Goal: Task Accomplishment & Management: Use online tool/utility

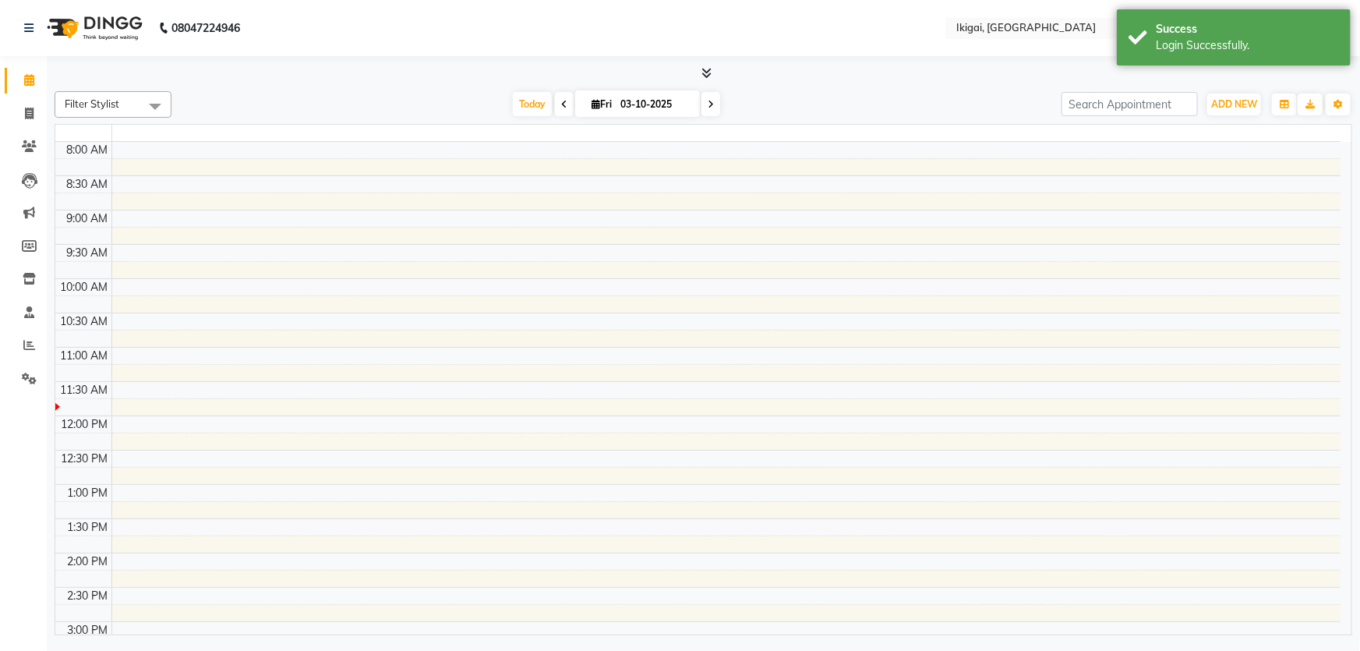
select select "en"
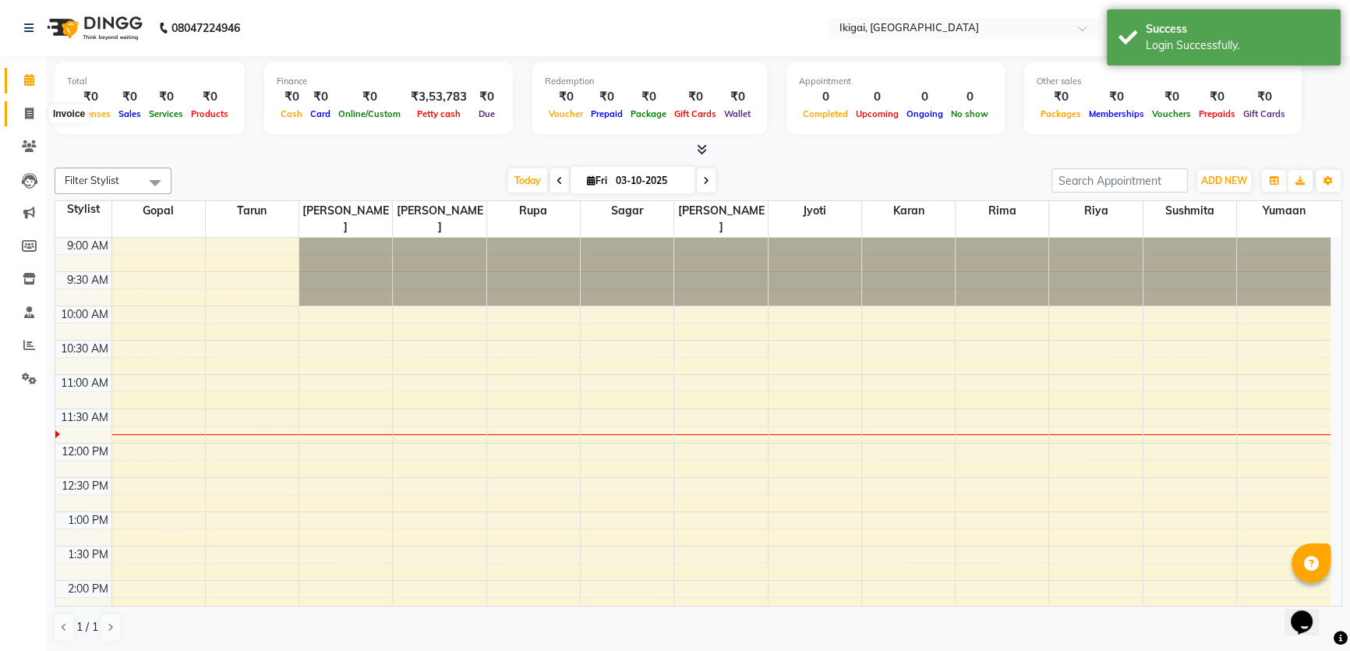
click at [25, 114] on icon at bounding box center [29, 114] width 9 height 12
select select "4429"
select select "service"
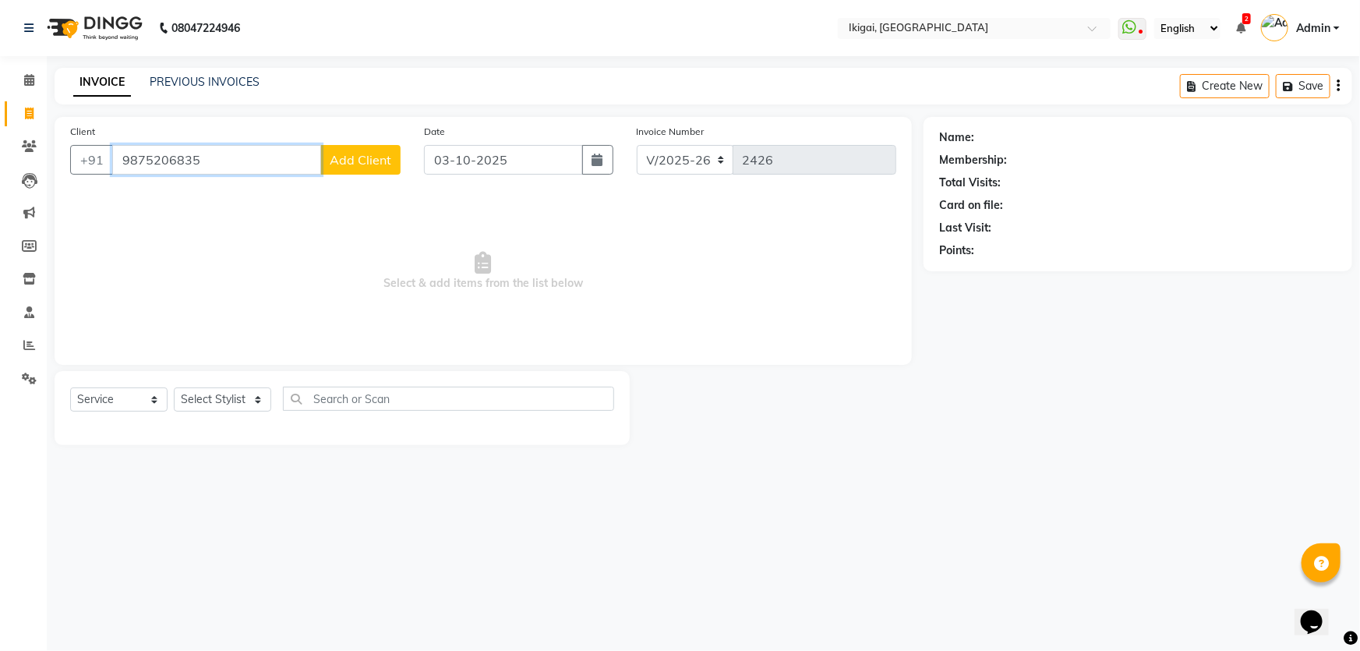
type input "9875206835"
click at [365, 165] on span "Add Client" at bounding box center [361, 160] width 62 height 16
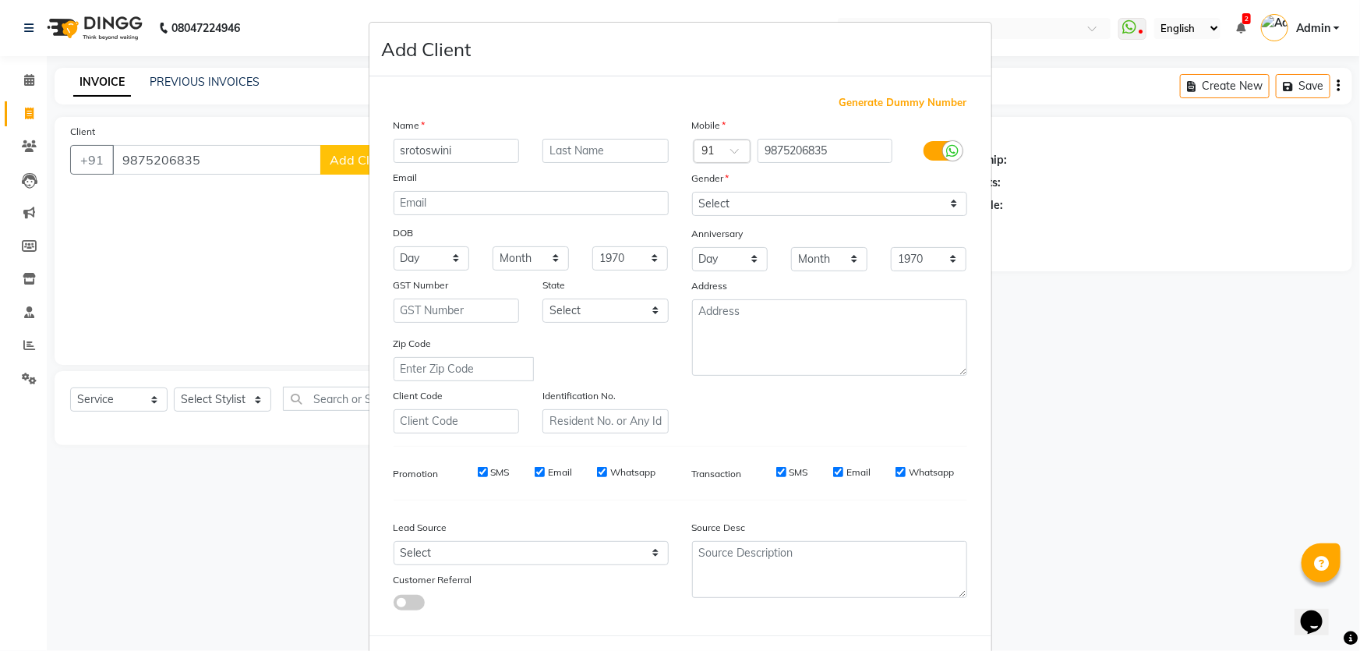
type input "srotoswini"
click at [583, 153] on input "text" at bounding box center [606, 151] width 126 height 24
type input "majumdar"
click at [873, 204] on select "Select [DEMOGRAPHIC_DATA] [DEMOGRAPHIC_DATA] Other Prefer Not To Say" at bounding box center [829, 204] width 275 height 24
select select "[DEMOGRAPHIC_DATA]"
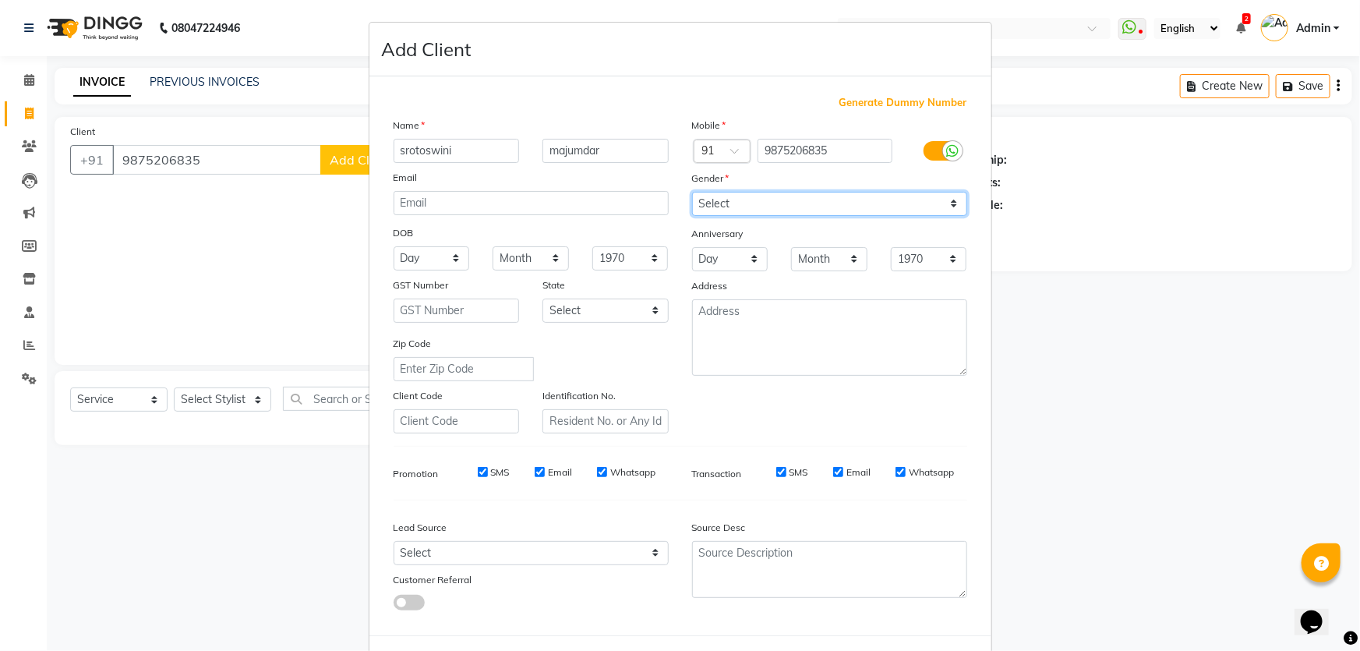
click at [692, 192] on select "Select [DEMOGRAPHIC_DATA] [DEMOGRAPHIC_DATA] Other Prefer Not To Say" at bounding box center [829, 204] width 275 height 24
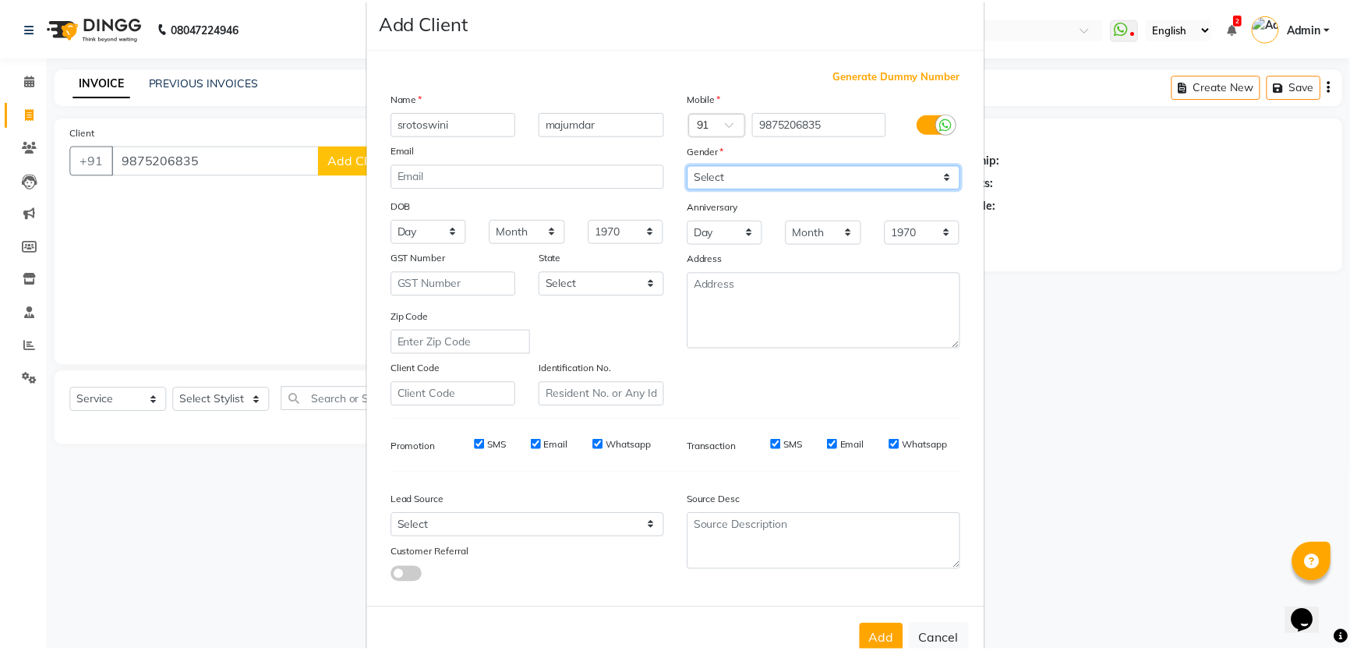
scroll to position [72, 0]
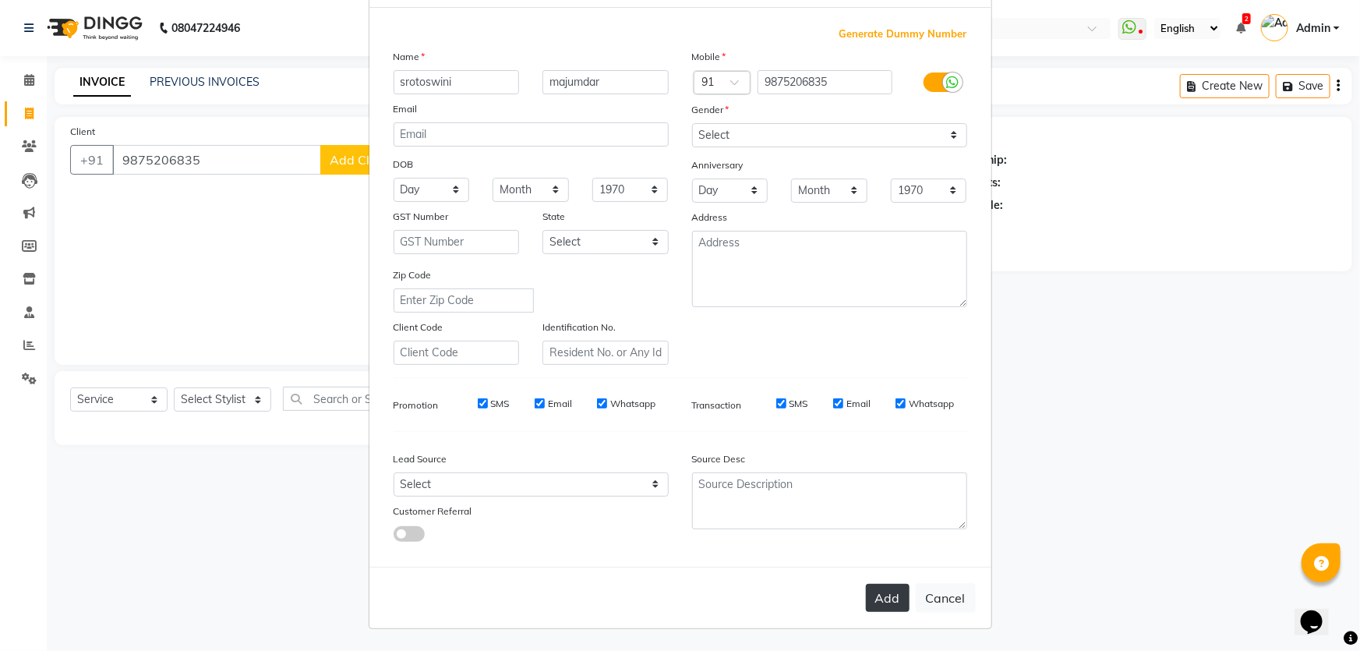
click at [888, 597] on button "Add" at bounding box center [888, 598] width 44 height 28
select select
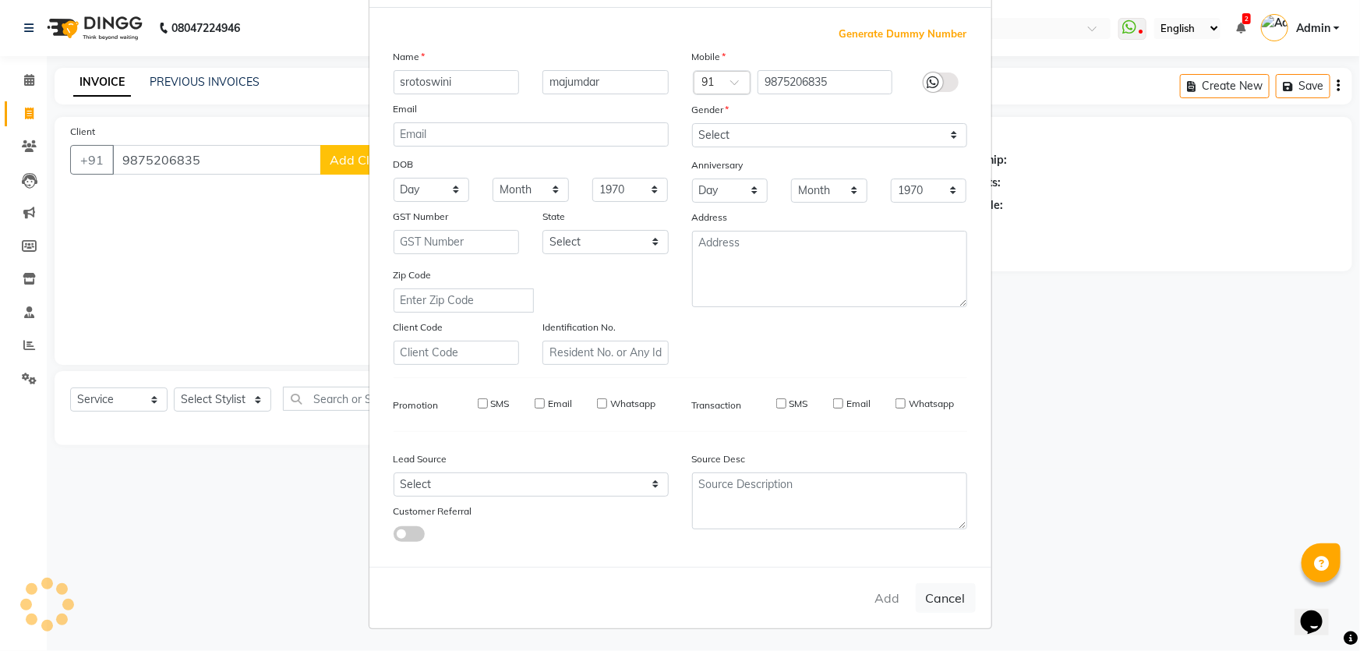
select select
checkbox input "false"
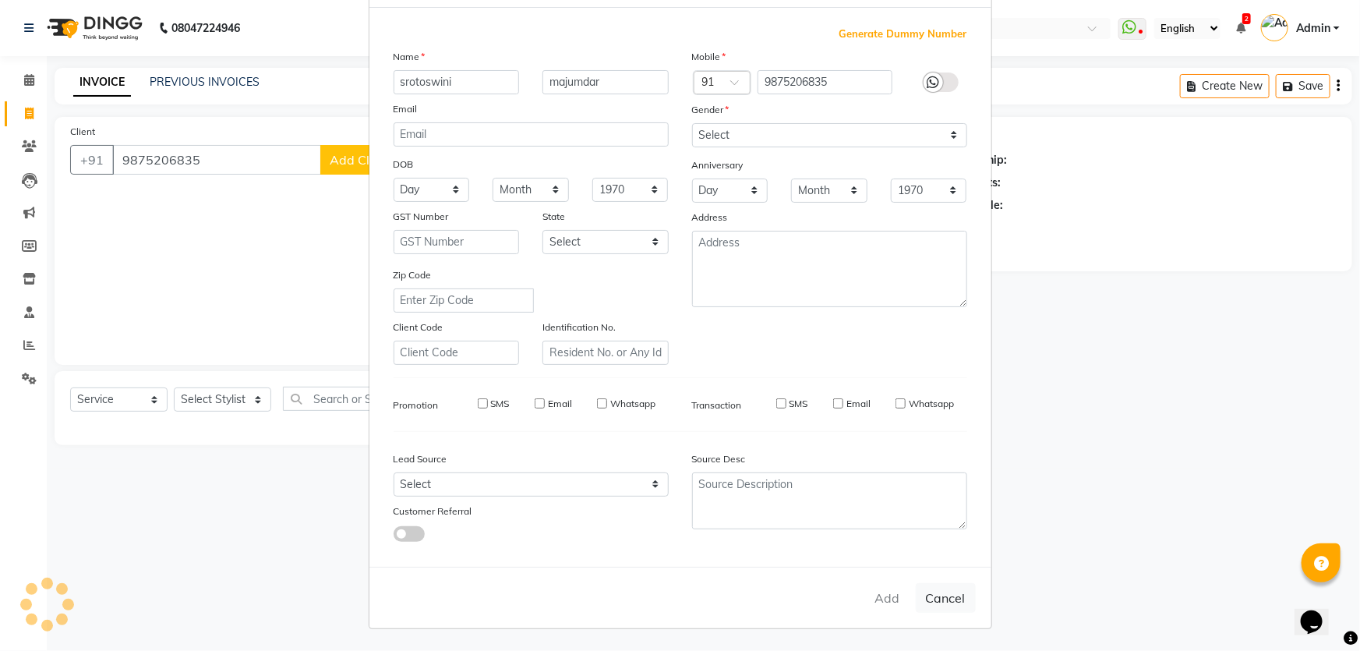
checkbox input "false"
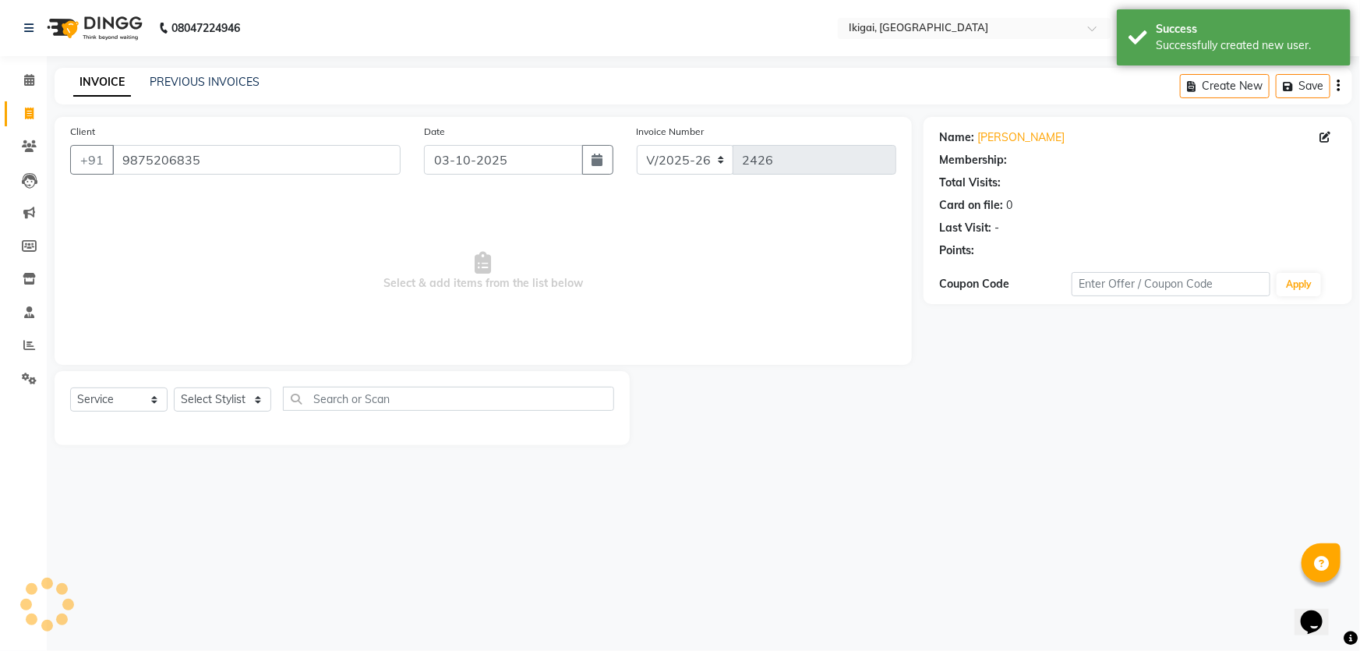
select select "1: Object"
click at [225, 406] on select "Select Stylist [PERSON_NAME] [PERSON_NAME] [PERSON_NAME] [PERSON_NAME] [PERSON_…" at bounding box center [222, 399] width 97 height 24
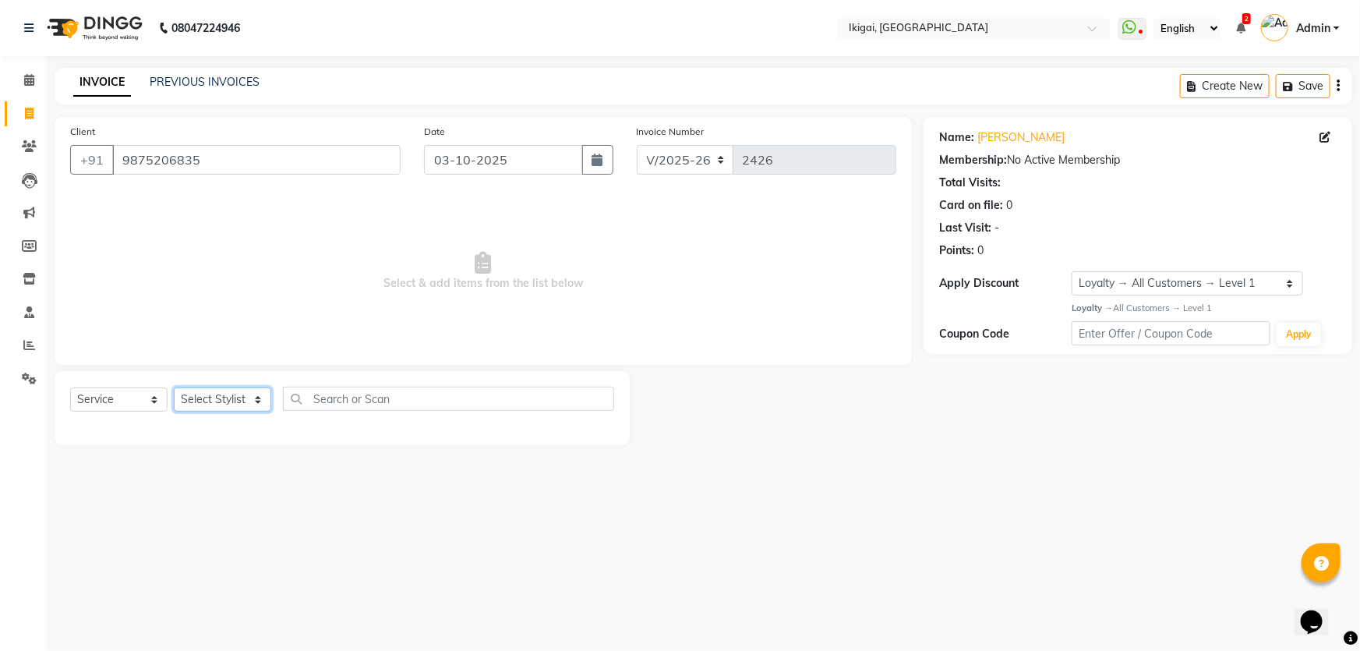
select select "66857"
click at [174, 387] on select "Select Stylist [PERSON_NAME] [PERSON_NAME] [PERSON_NAME] [PERSON_NAME] [PERSON_…" at bounding box center [222, 399] width 97 height 24
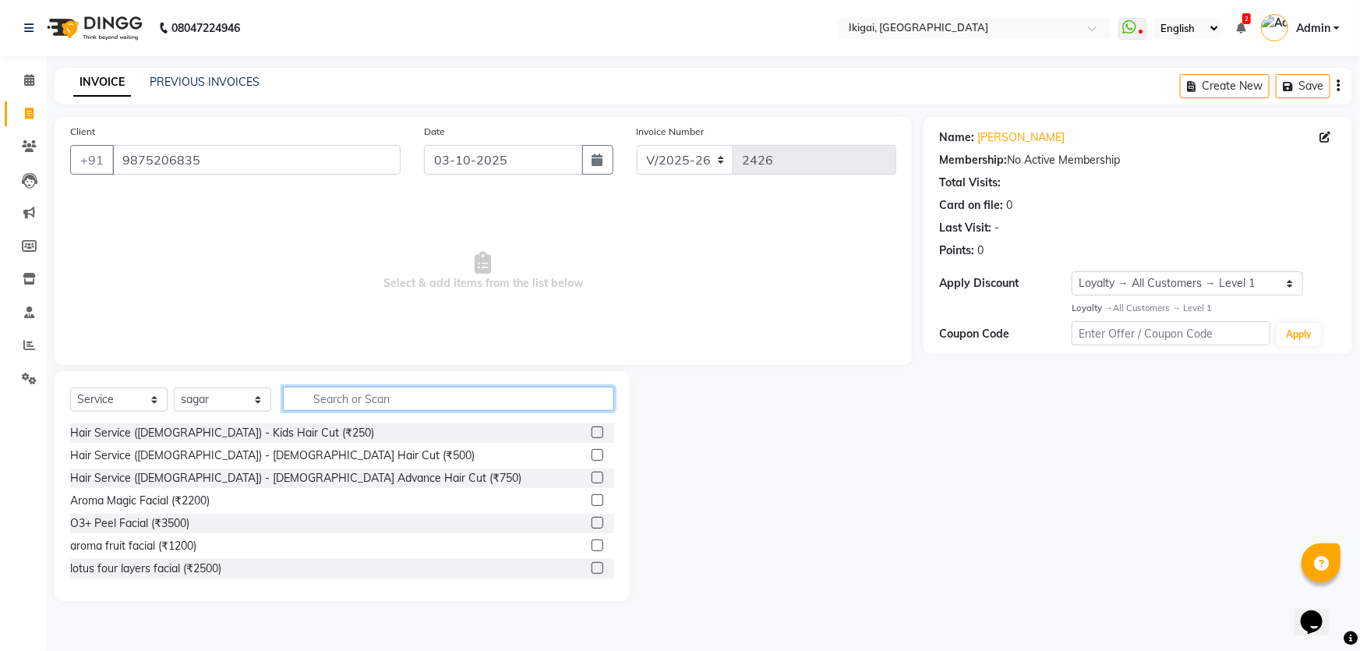
click at [322, 398] on input "text" at bounding box center [448, 399] width 331 height 24
type input "4"
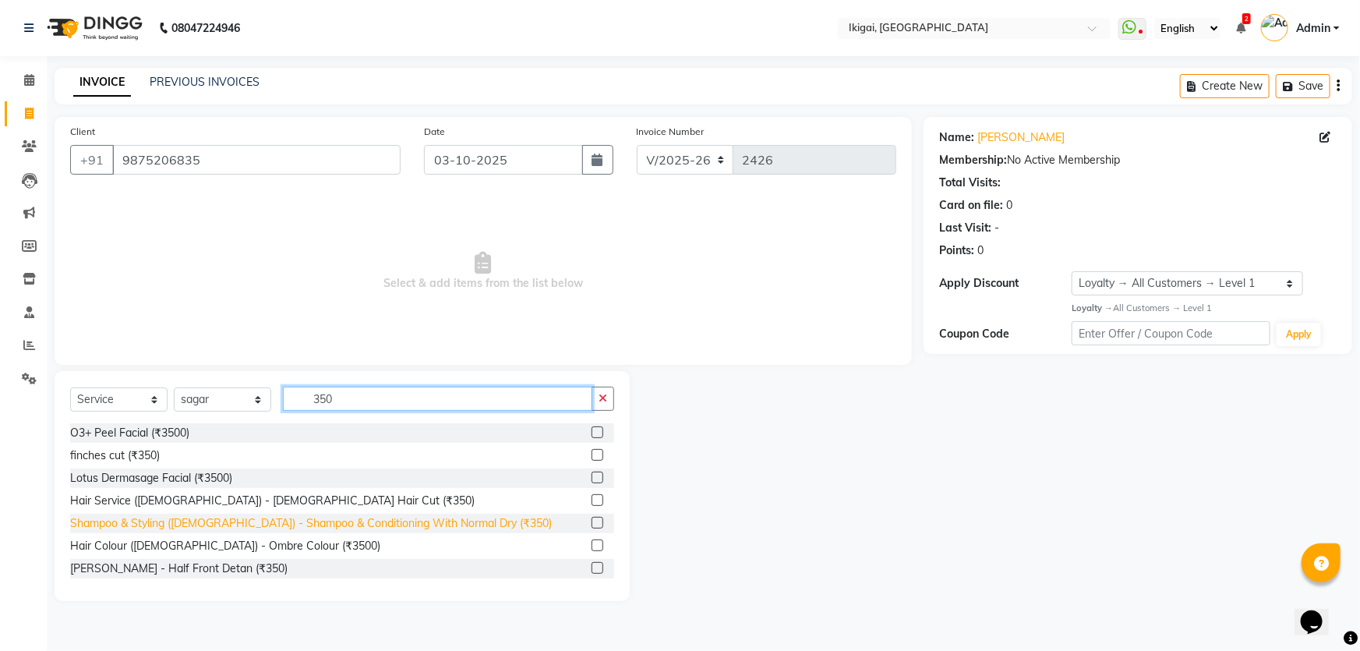
type input "350"
click at [336, 522] on div "Shampoo & Styling ([DEMOGRAPHIC_DATA]) - Shampoo & Conditioning With Normal Dry…" at bounding box center [311, 523] width 482 height 16
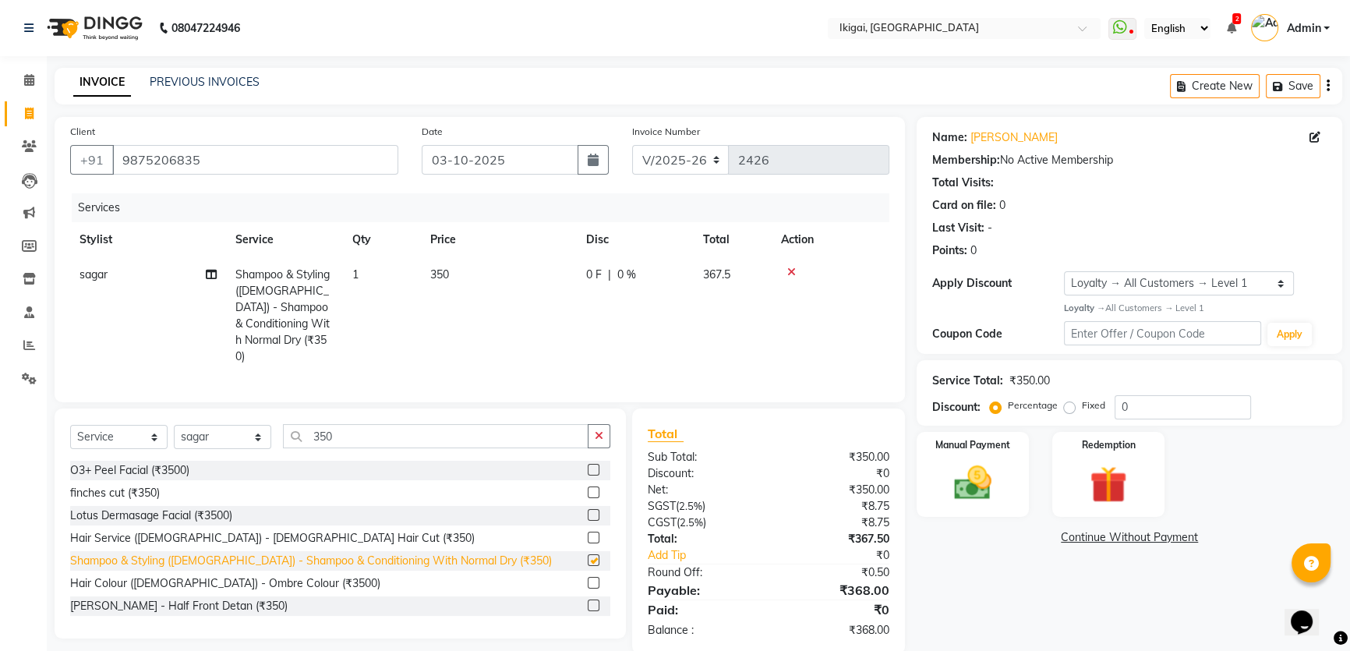
checkbox input "false"
click at [451, 273] on td "350" at bounding box center [499, 315] width 156 height 117
select select "66857"
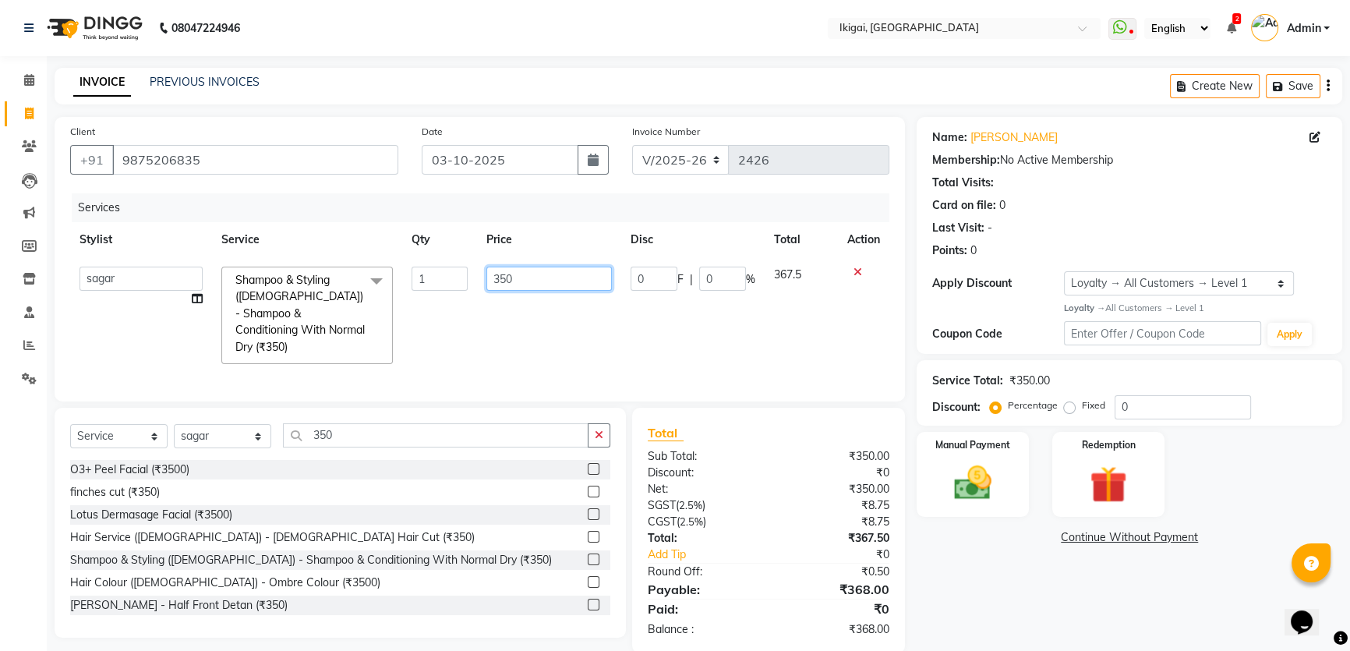
click at [518, 283] on input "350" at bounding box center [548, 279] width 125 height 24
type input "3"
type input "550"
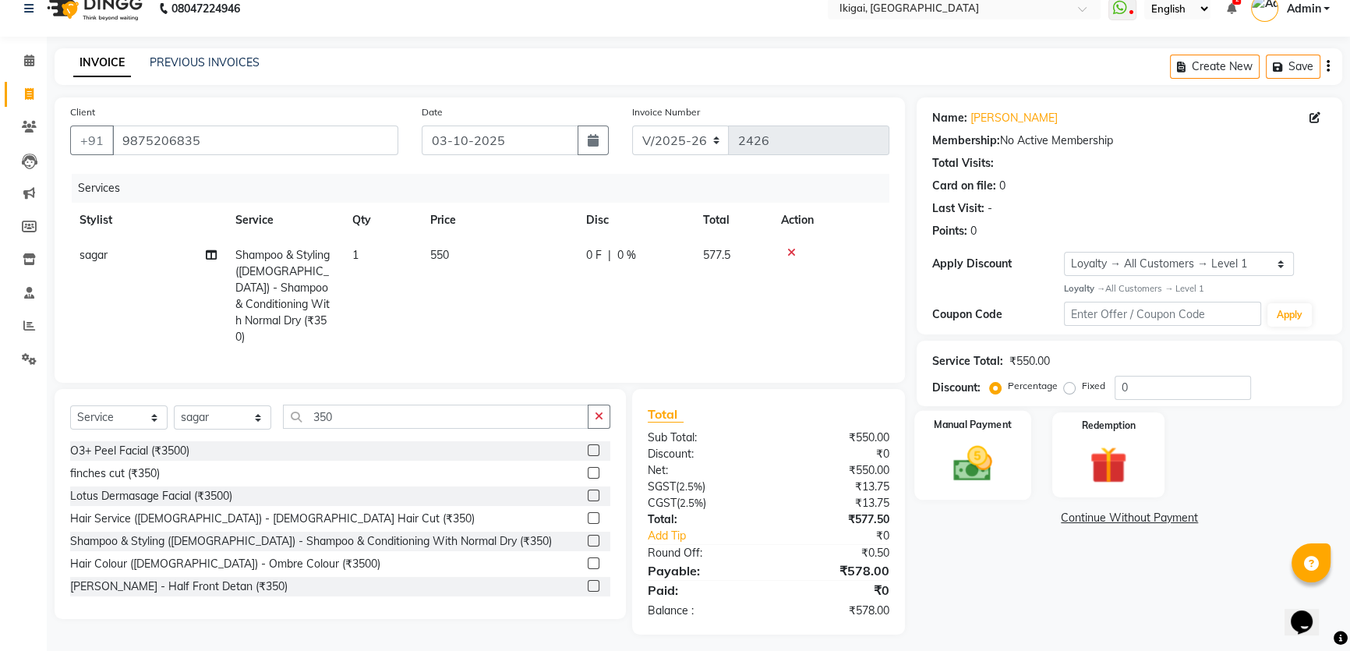
click at [1005, 484] on div "Manual Payment" at bounding box center [972, 455] width 117 height 89
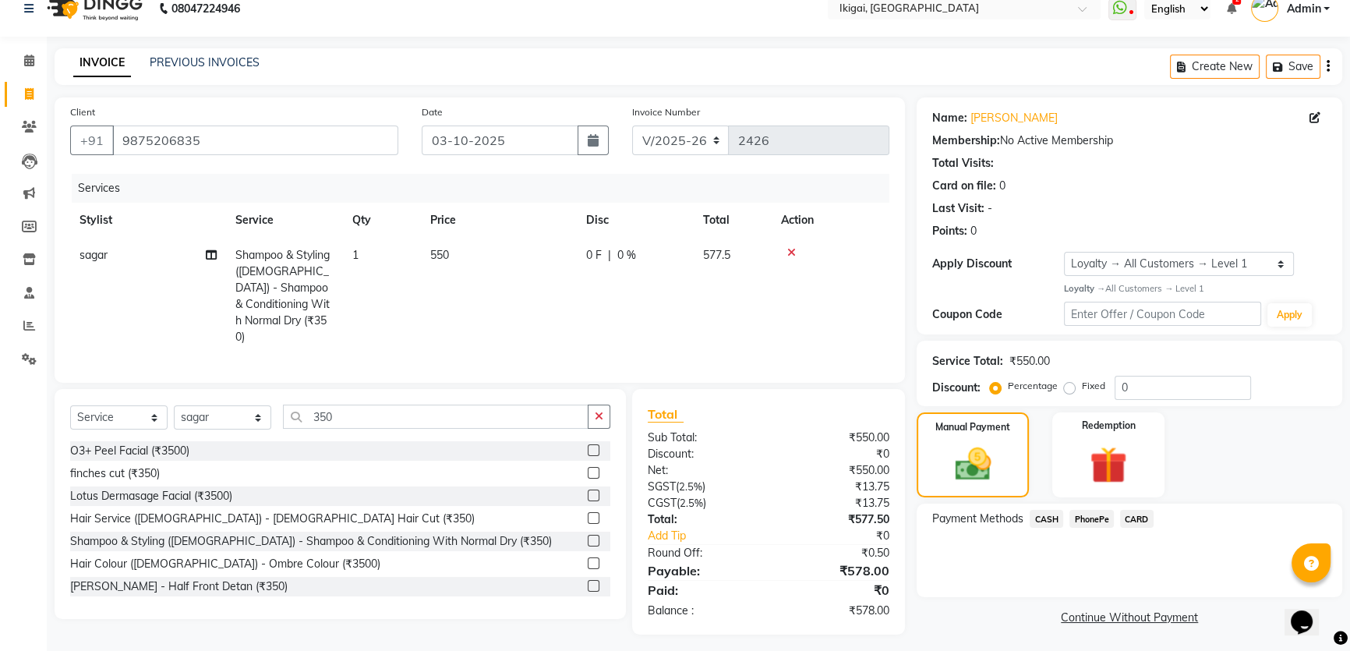
click at [1132, 518] on span "CARD" at bounding box center [1137, 519] width 34 height 18
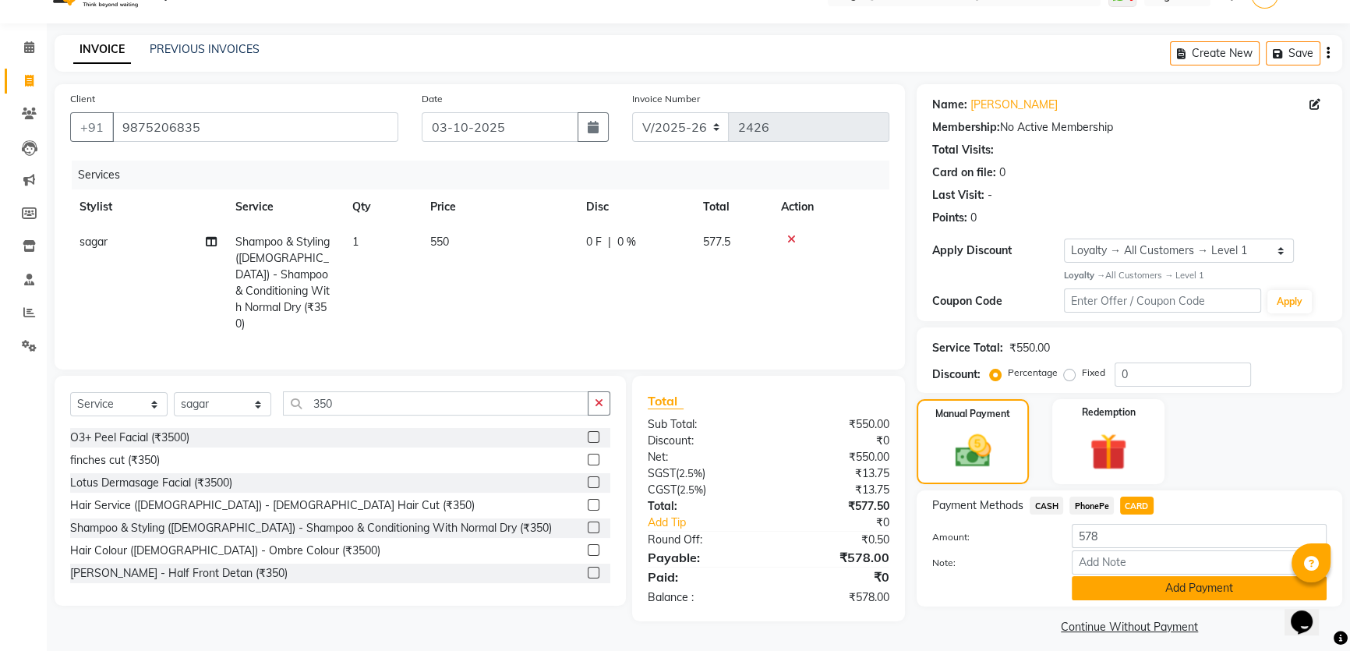
scroll to position [44, 0]
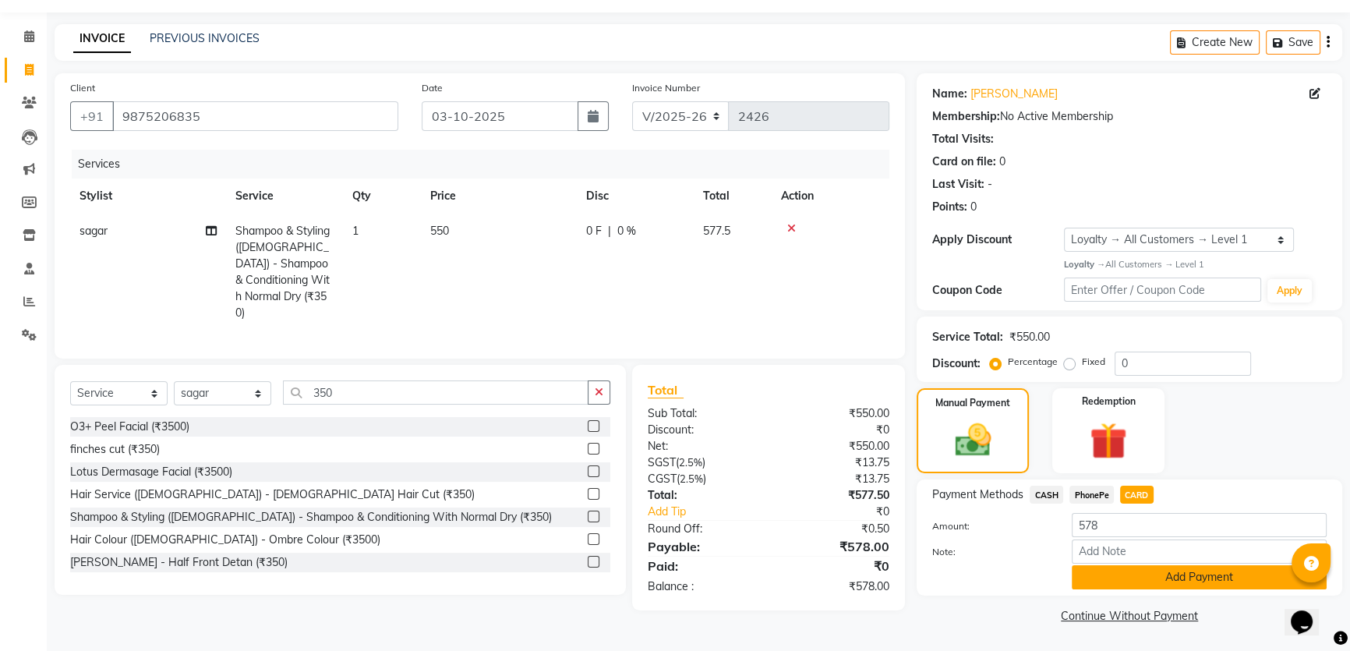
click at [1117, 577] on button "Add Payment" at bounding box center [1199, 577] width 255 height 24
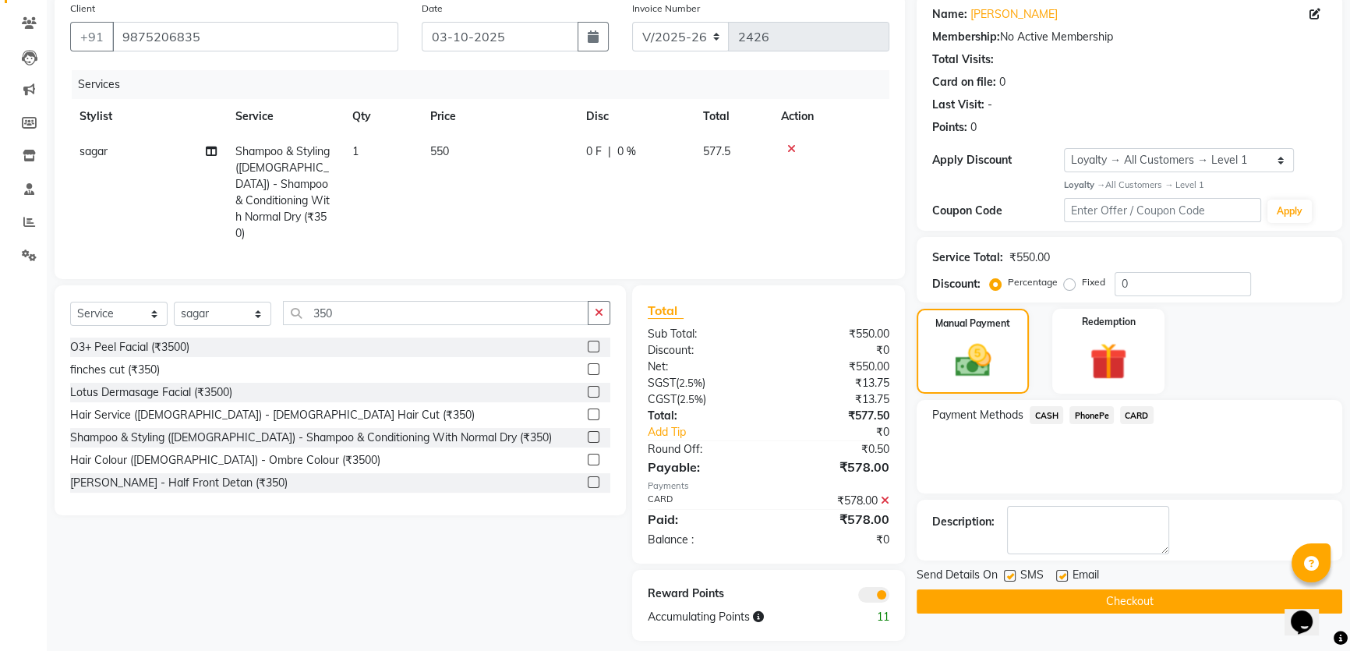
scroll to position [132, 0]
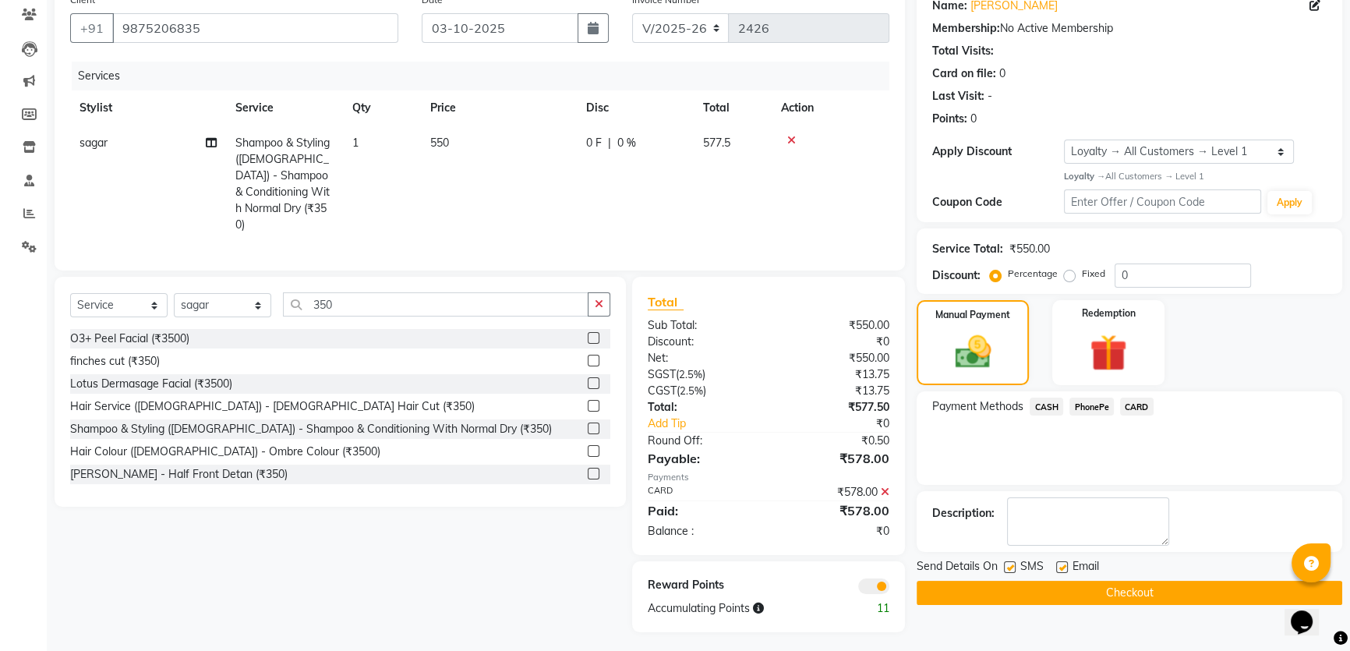
click at [1101, 596] on button "Checkout" at bounding box center [1130, 593] width 426 height 24
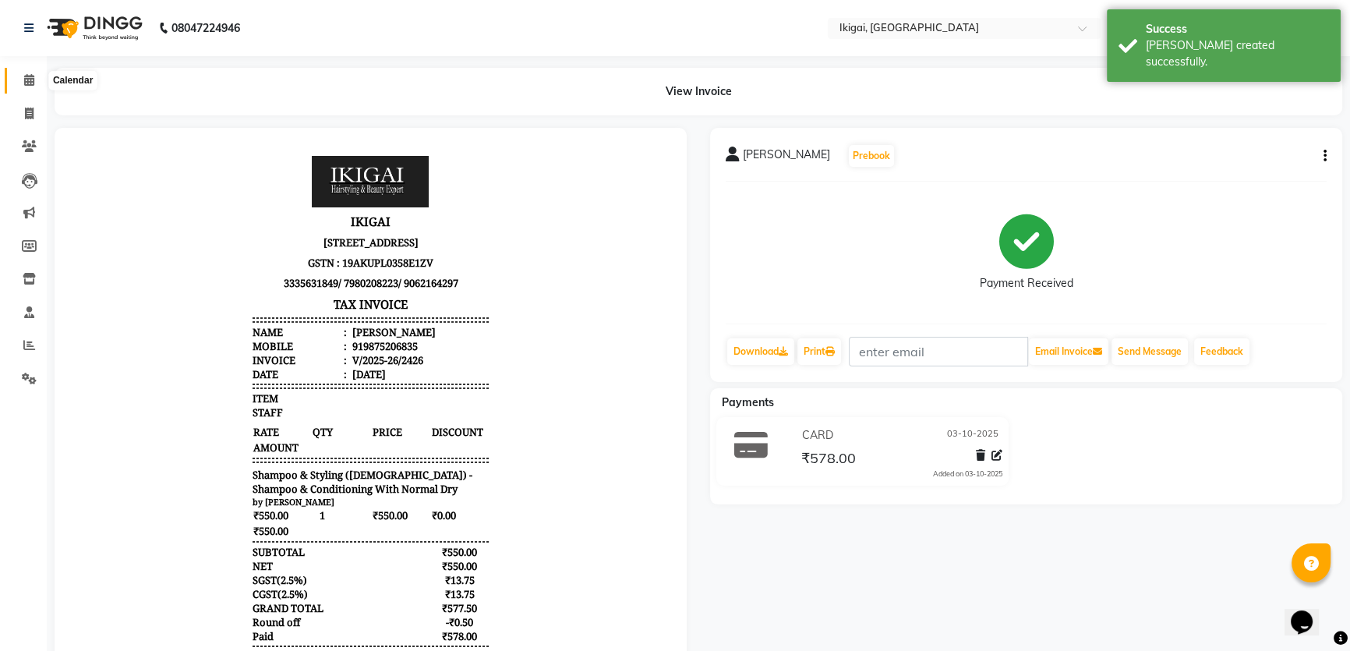
click at [21, 85] on span at bounding box center [29, 81] width 27 height 18
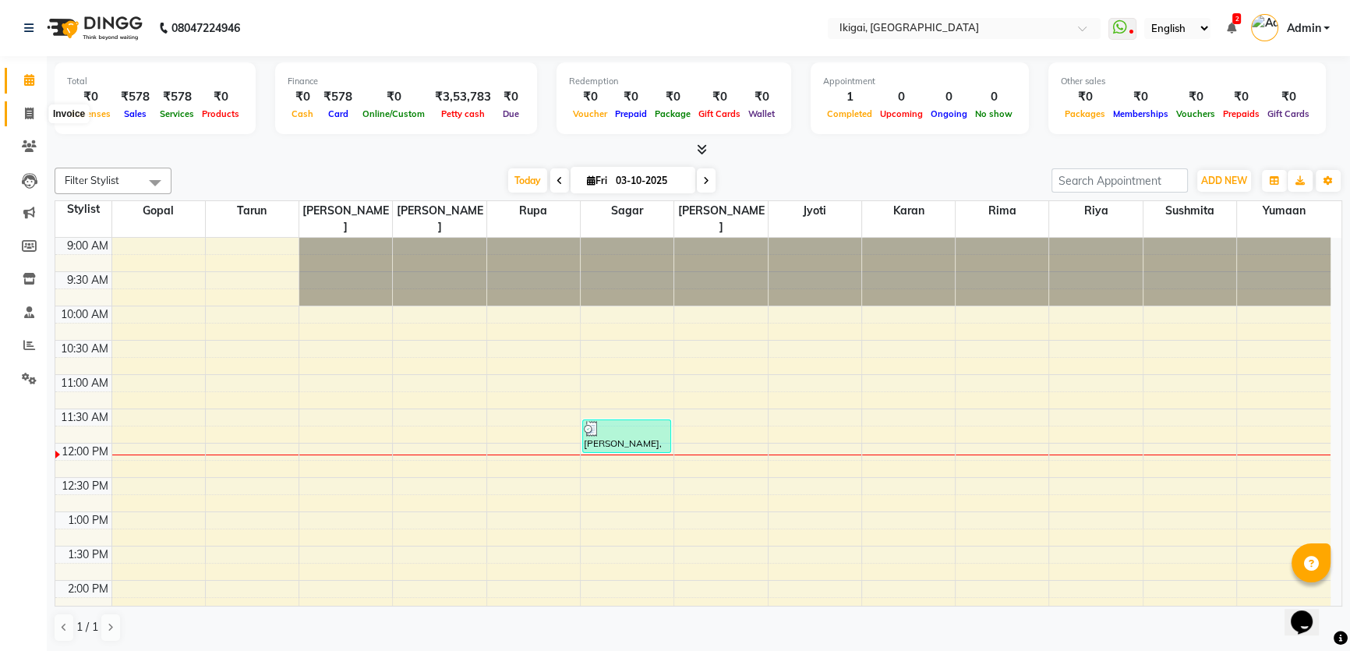
click at [32, 111] on icon at bounding box center [29, 114] width 9 height 12
select select "service"
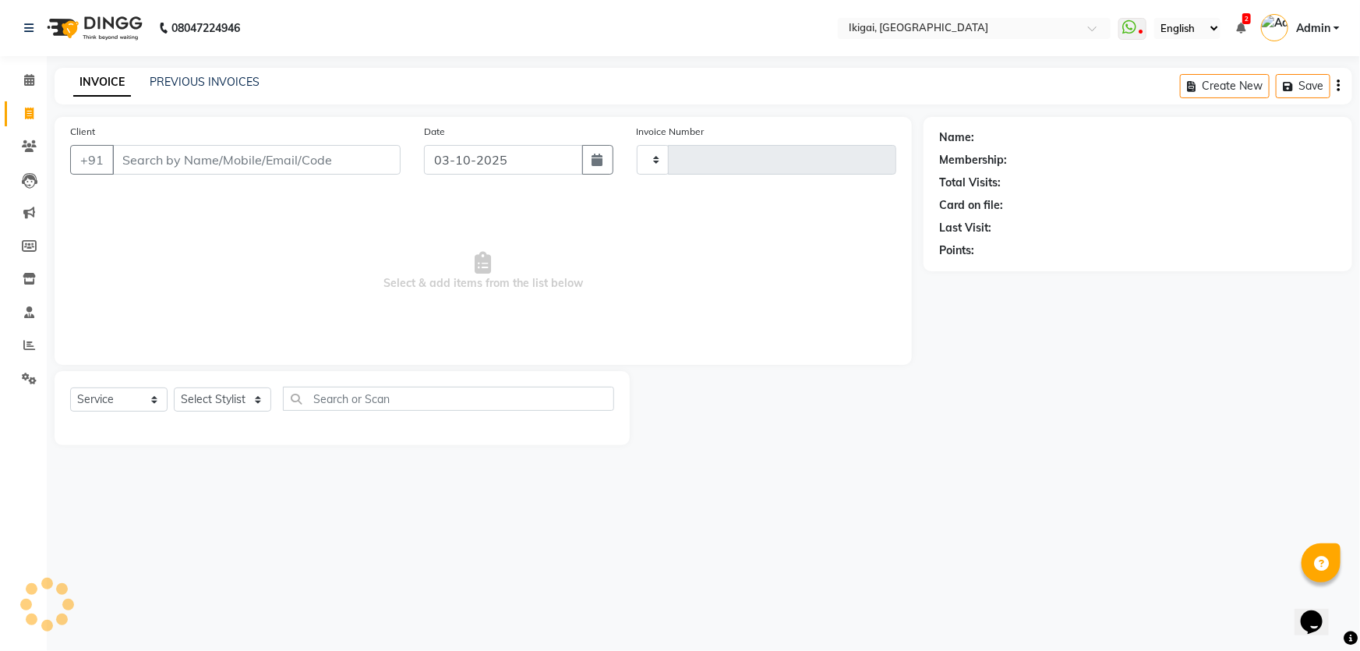
type input "2427"
select select "4429"
click at [1141, 30] on icon at bounding box center [1141, 33] width 5 height 8
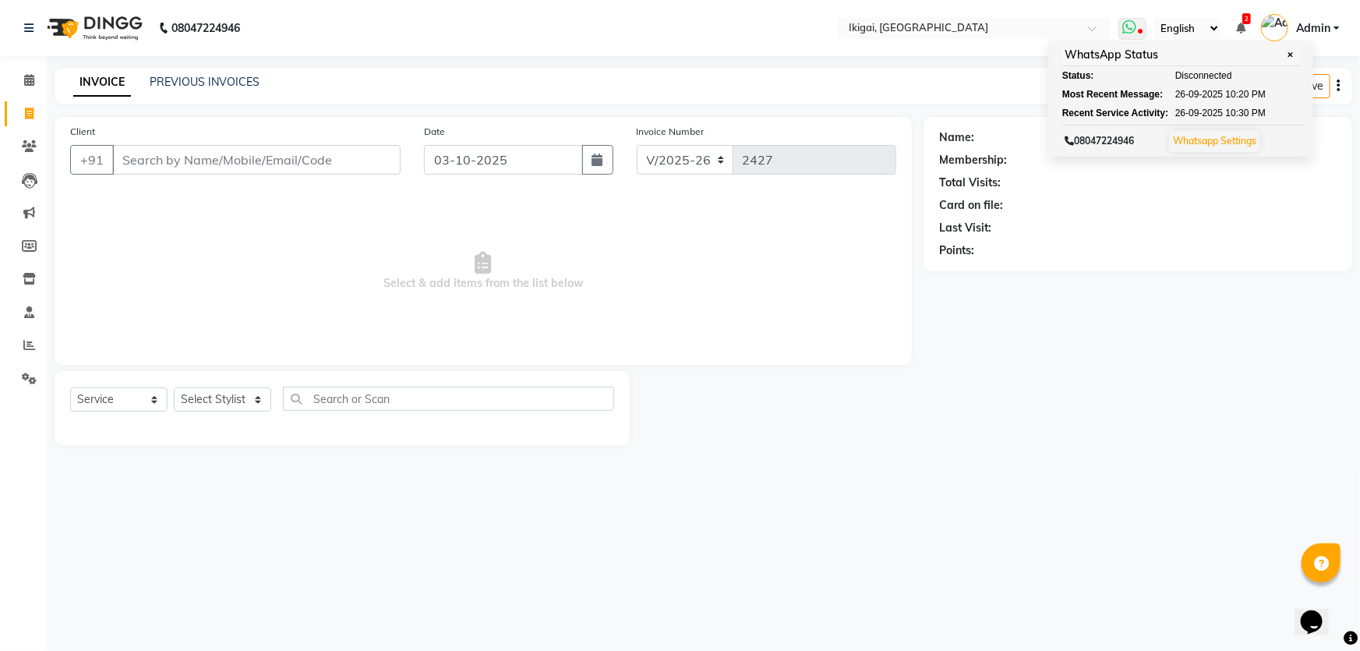
click at [1213, 140] on link "Whatsapp Settings" at bounding box center [1214, 141] width 83 height 12
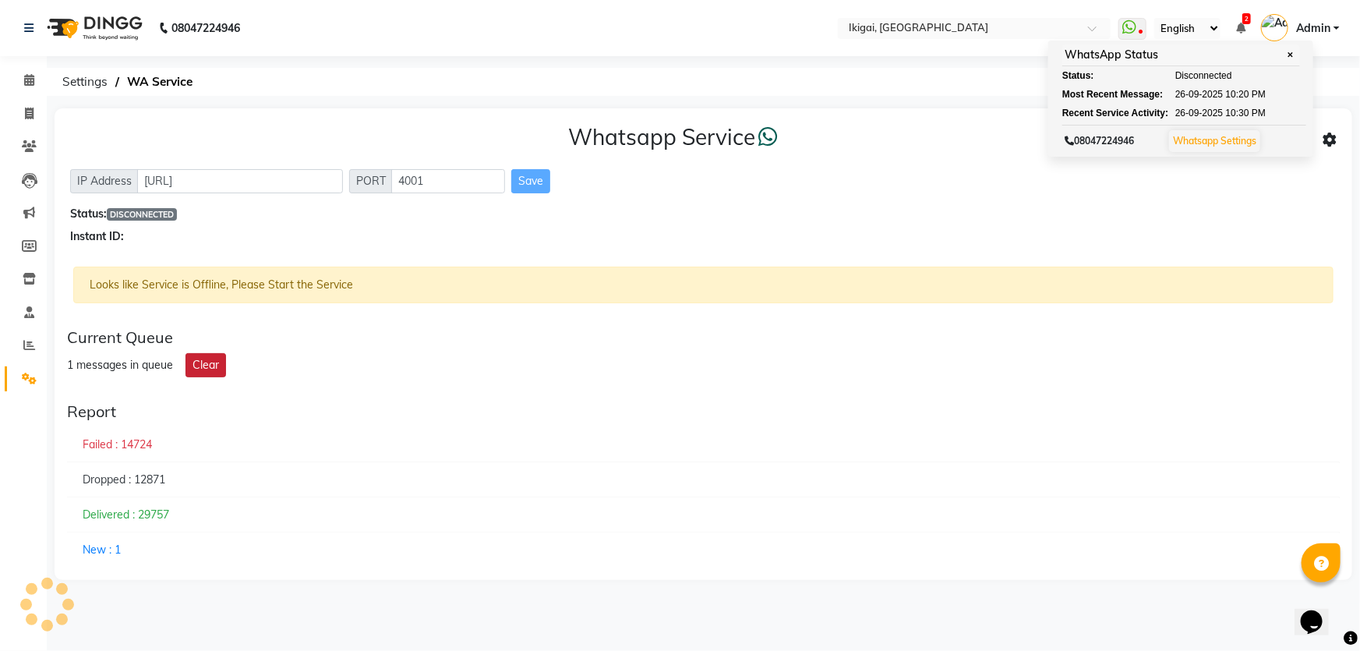
click at [196, 358] on button "Clear" at bounding box center [206, 365] width 41 height 24
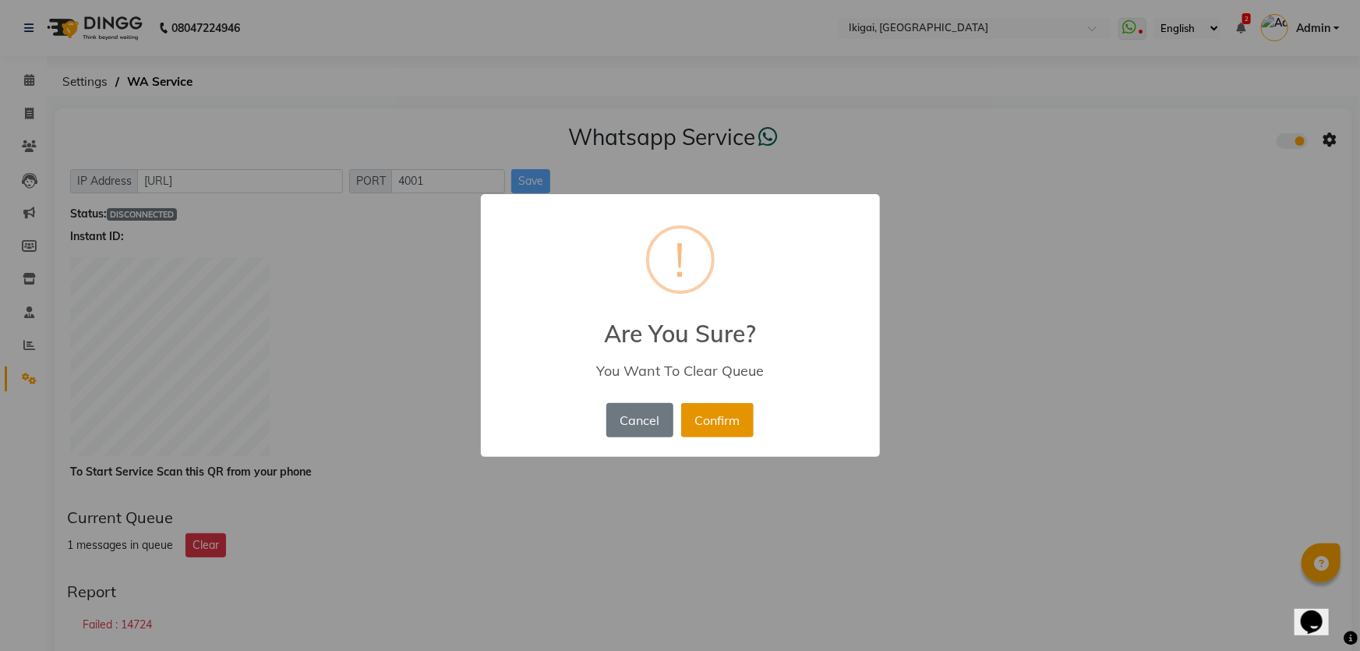
click at [726, 418] on button "Confirm" at bounding box center [717, 420] width 72 height 34
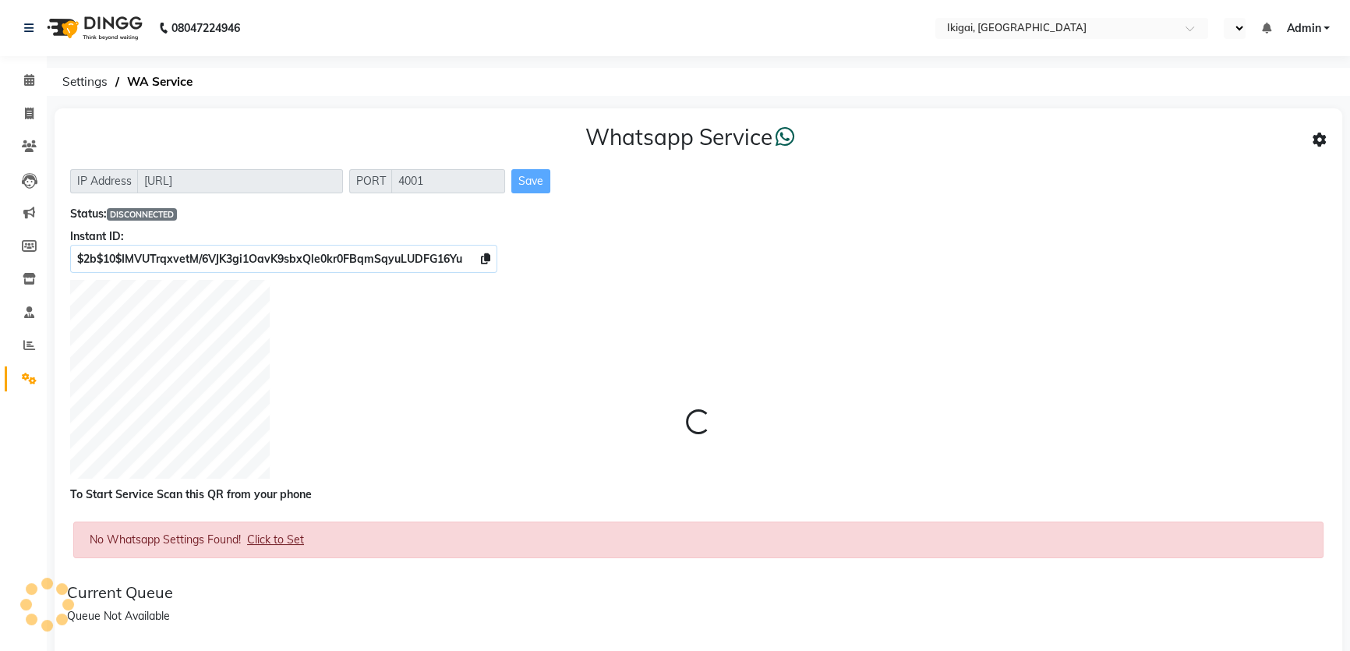
select select "en"
